Goal: Information Seeking & Learning: Learn about a topic

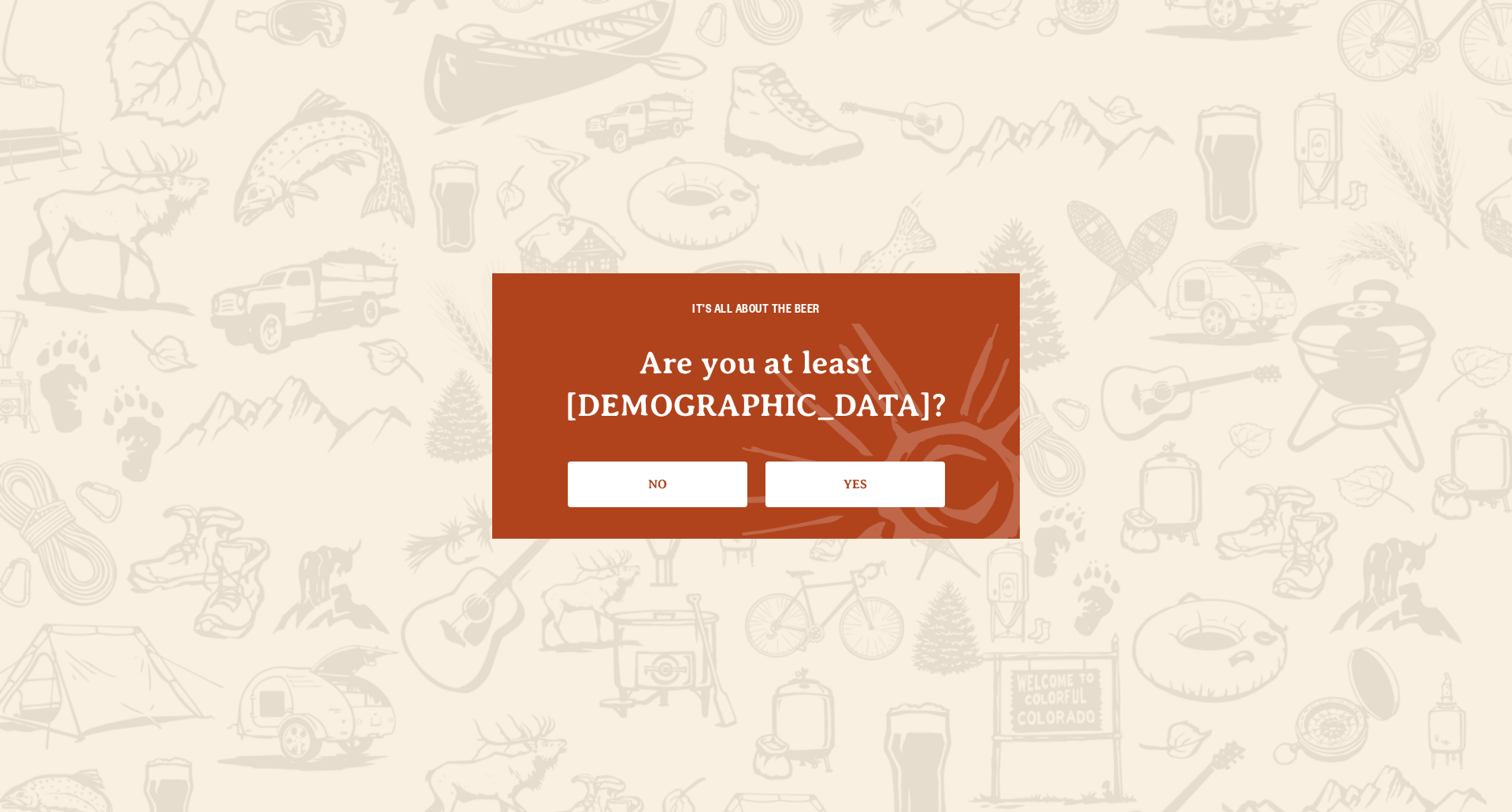
click at [872, 461] on link "Yes" at bounding box center [855, 484] width 179 height 45
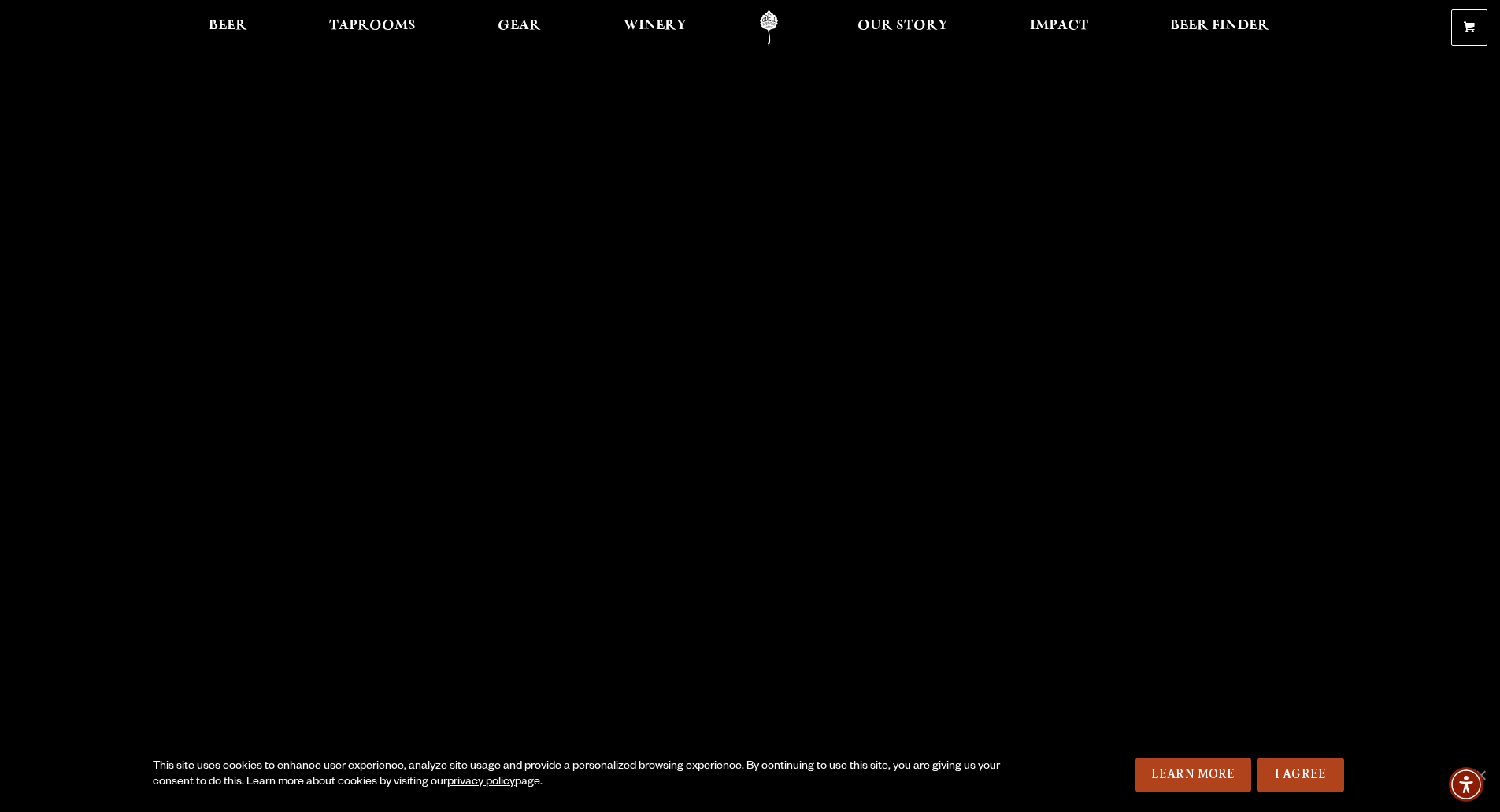
drag, startPoint x: 1301, startPoint y: 778, endPoint x: 1253, endPoint y: 716, distance: 78.4
click at [1302, 778] on link "I Agree" at bounding box center [1301, 774] width 87 height 35
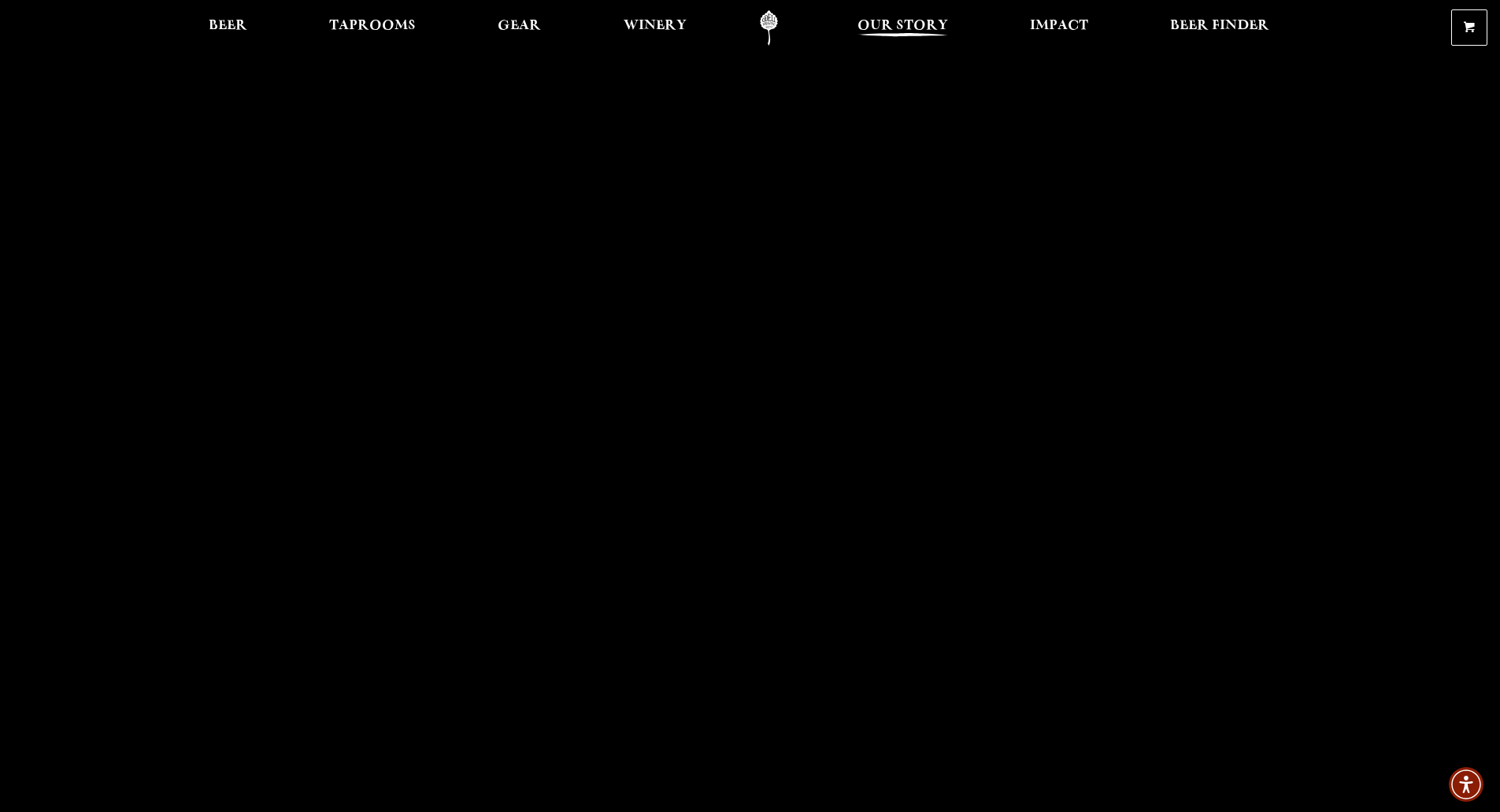
click at [896, 29] on span "Our Story" at bounding box center [903, 25] width 91 height 12
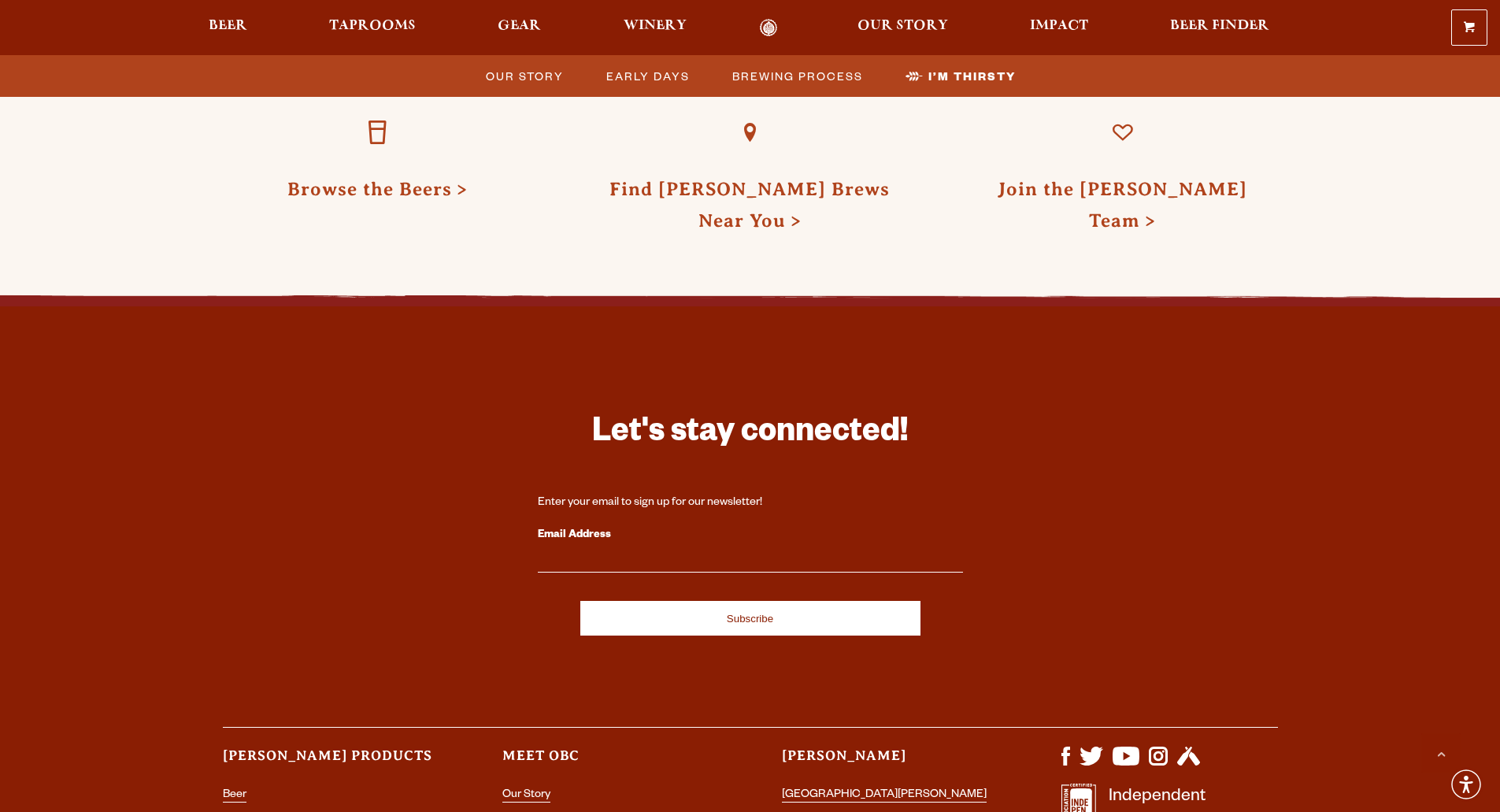
scroll to position [5153, 0]
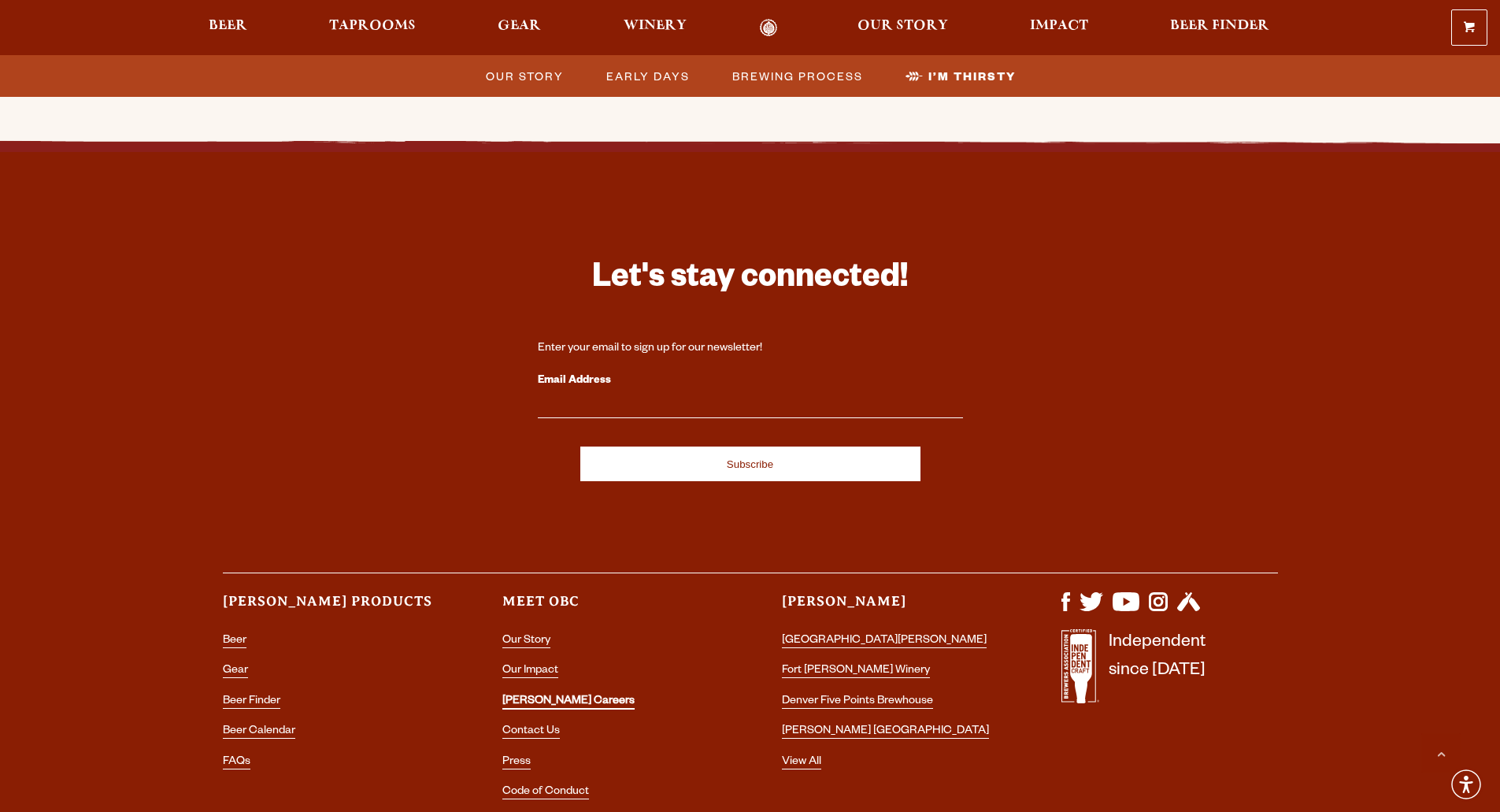
click at [523, 695] on link "[PERSON_NAME] Careers" at bounding box center [568, 702] width 132 height 14
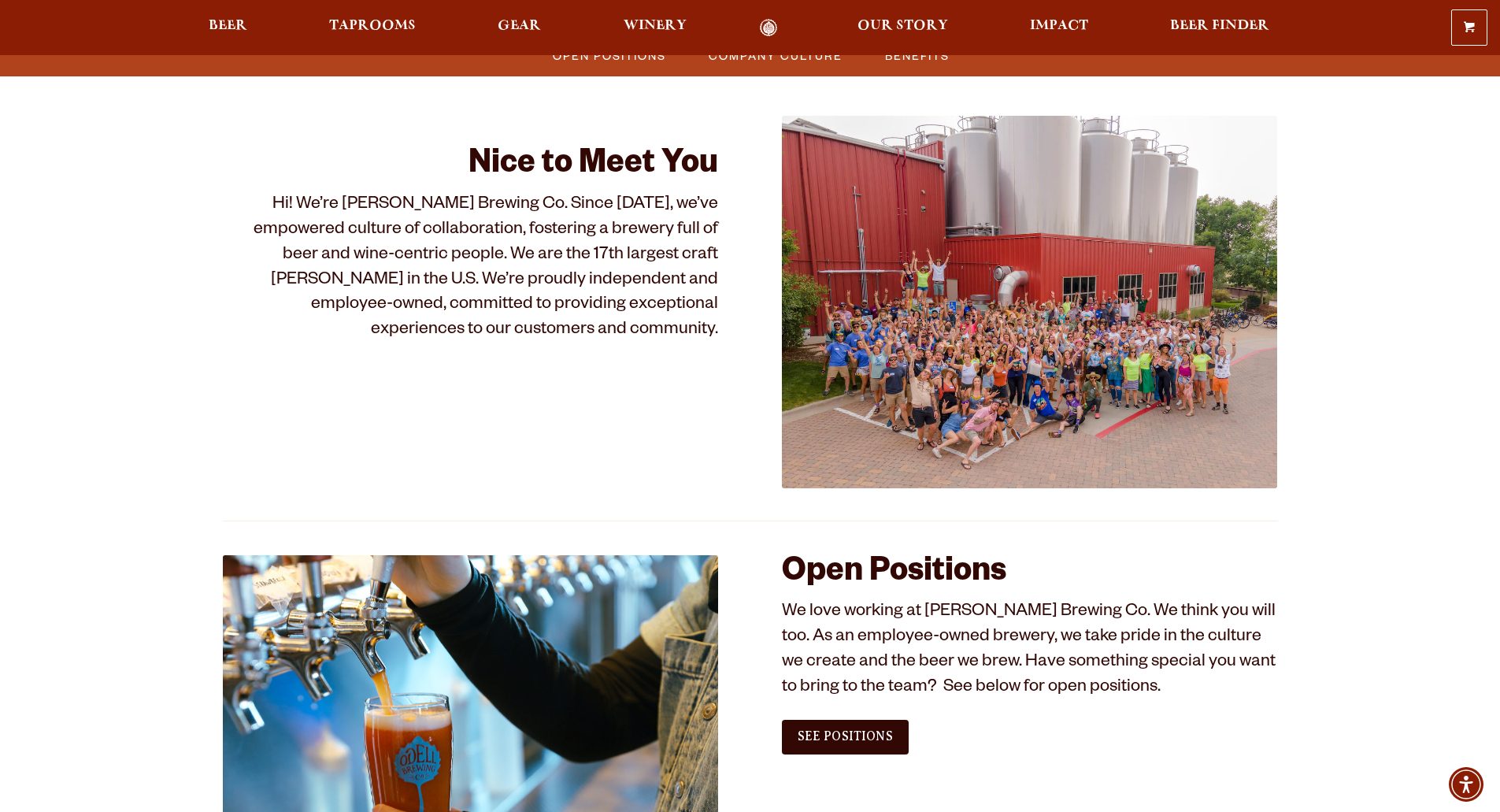
scroll to position [650, 0]
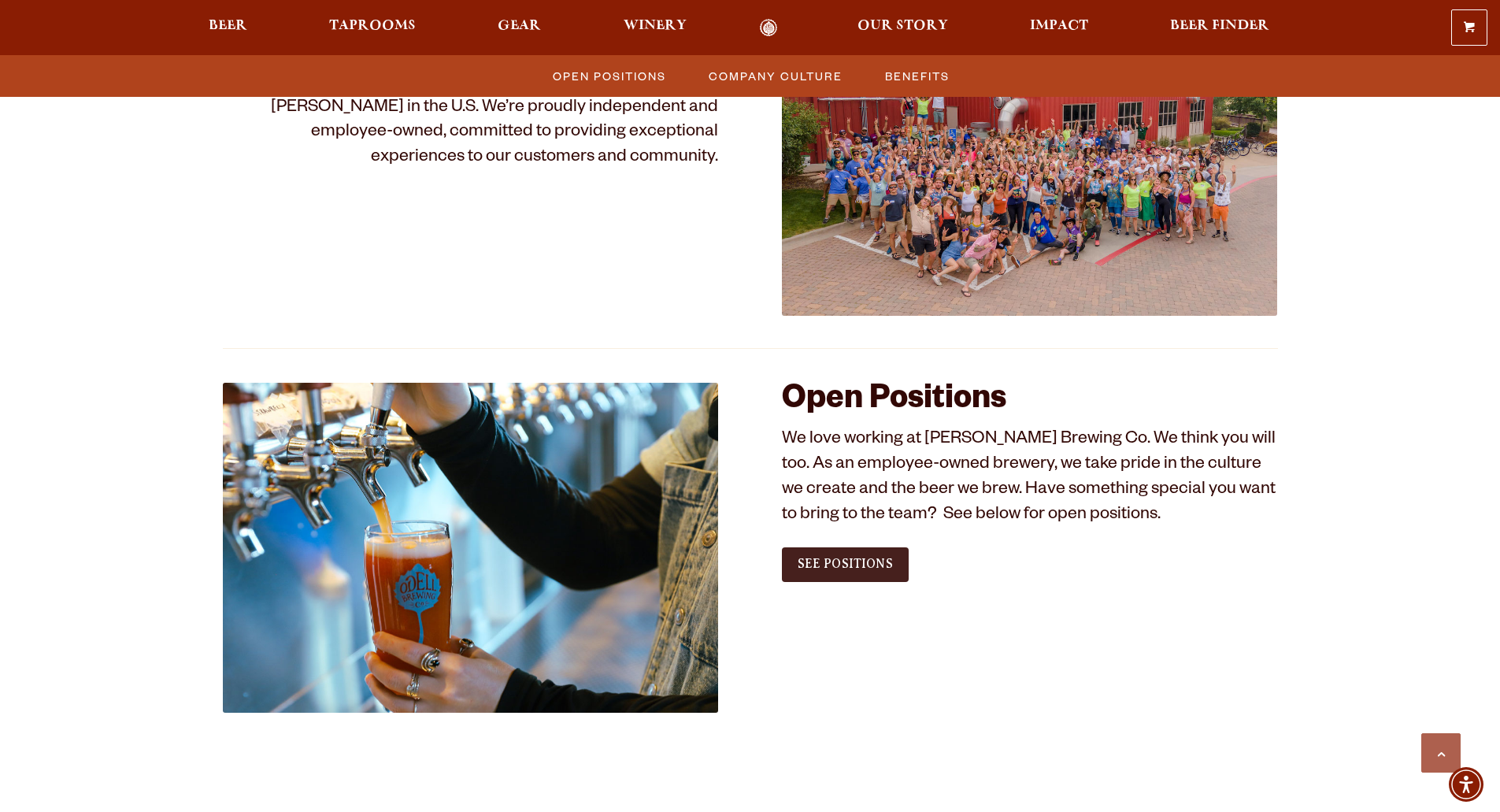
click at [866, 566] on span "See Positions" at bounding box center [844, 563] width 95 height 14
